Goal: Transaction & Acquisition: Obtain resource

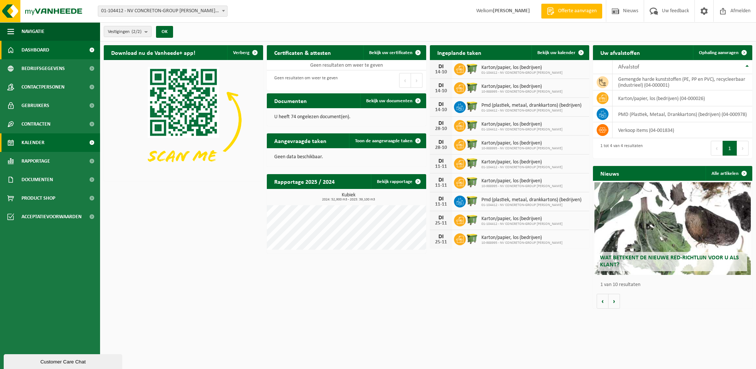
click at [36, 143] on span "Kalender" at bounding box center [32, 142] width 23 height 19
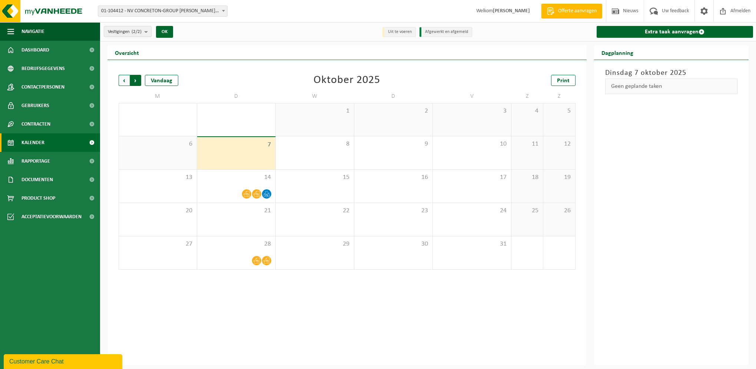
click at [125, 80] on span "Vorige" at bounding box center [124, 80] width 11 height 11
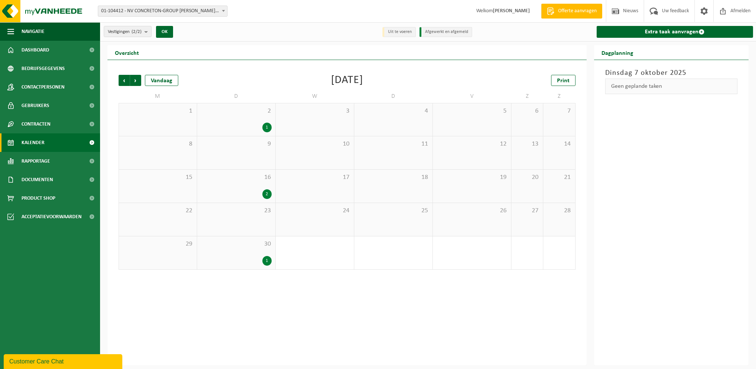
click at [261, 196] on div "2" at bounding box center [236, 194] width 71 height 10
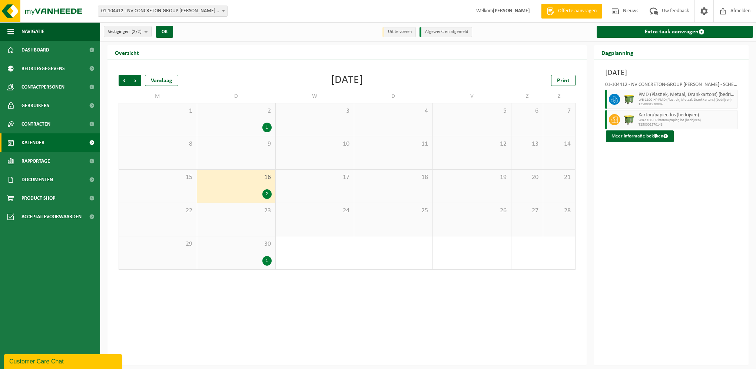
click at [92, 143] on span at bounding box center [91, 142] width 17 height 19
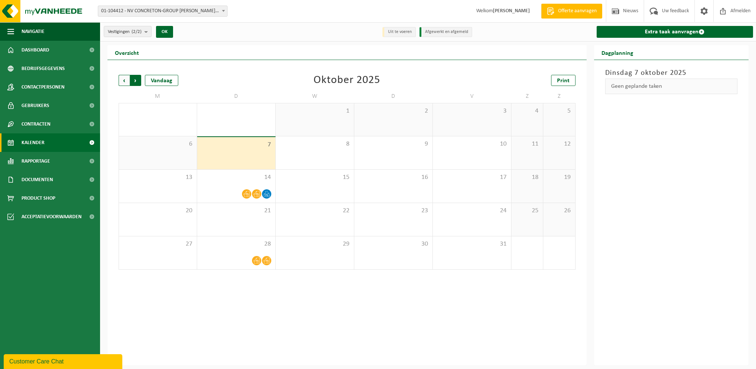
click at [123, 78] on span "Vorige" at bounding box center [124, 80] width 11 height 11
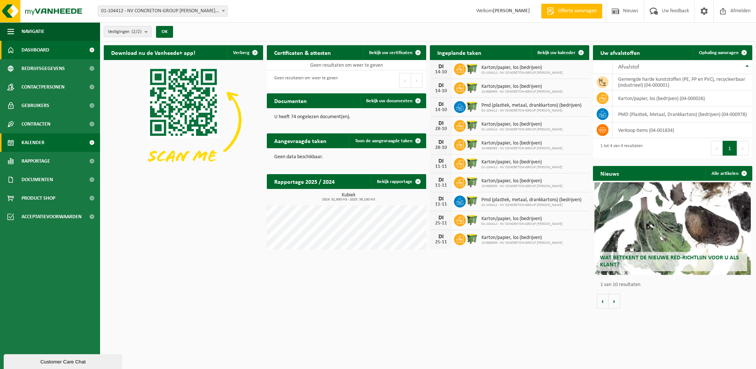
click at [28, 143] on span "Kalender" at bounding box center [32, 142] width 23 height 19
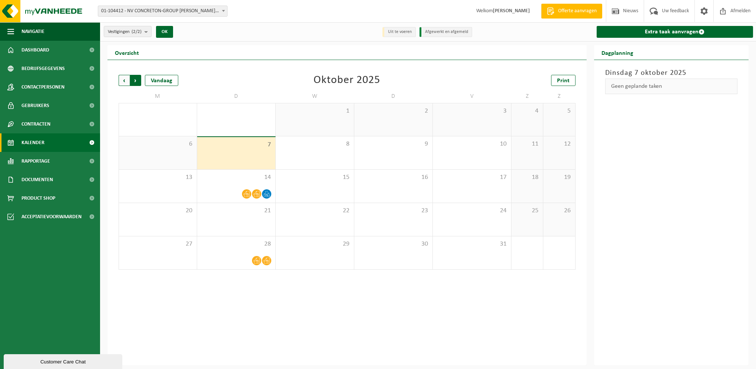
click at [125, 84] on span "Vorige" at bounding box center [124, 80] width 11 height 11
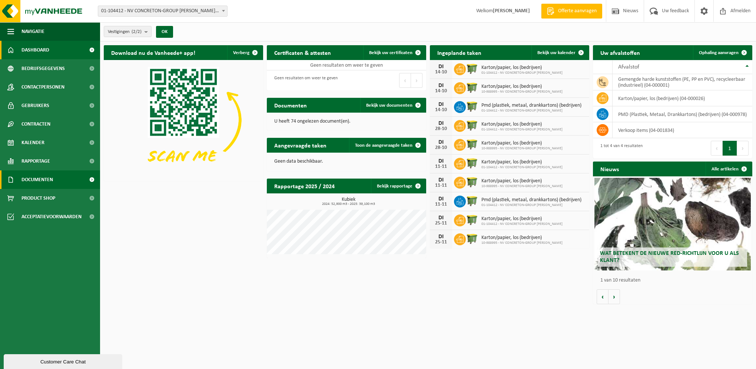
click at [43, 180] on span "Documenten" at bounding box center [36, 179] width 31 height 19
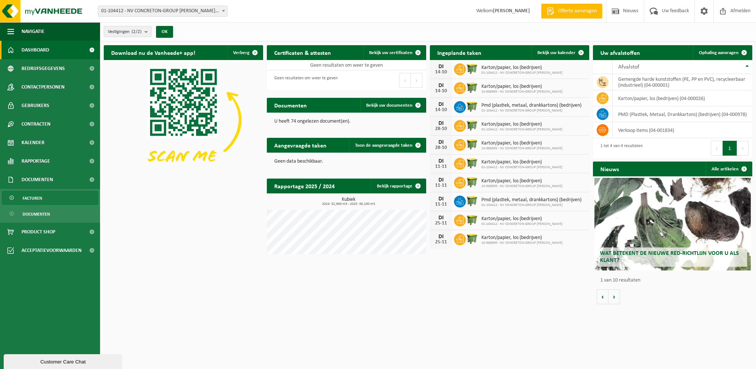
click at [31, 197] on span "Facturen" at bounding box center [33, 198] width 20 height 14
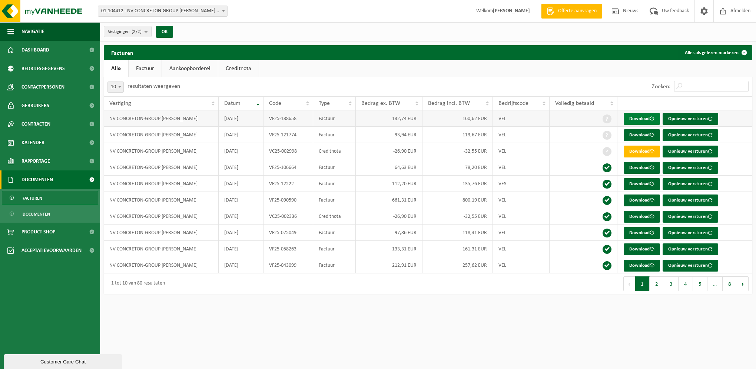
click at [642, 118] on link "Download" at bounding box center [642, 119] width 36 height 12
